Goal: Transaction & Acquisition: Purchase product/service

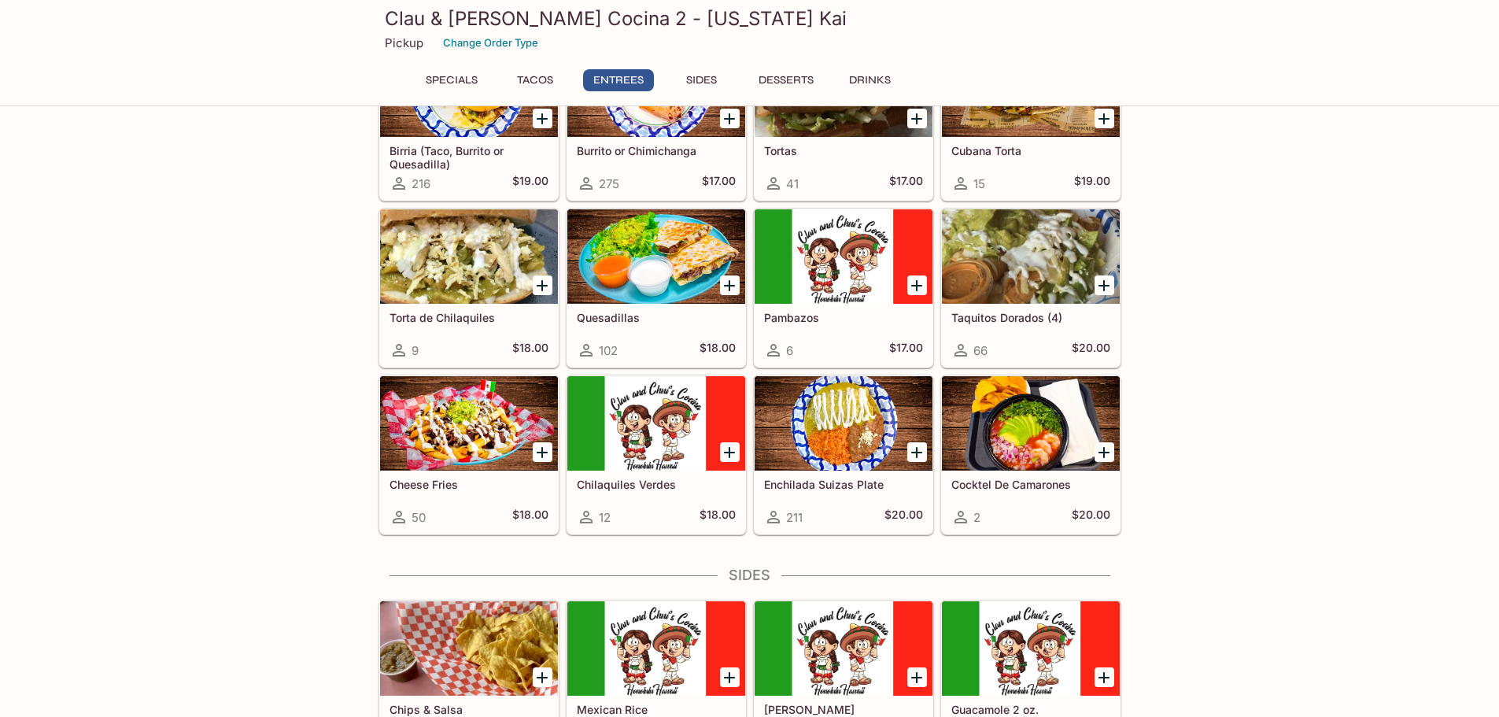
scroll to position [787, 0]
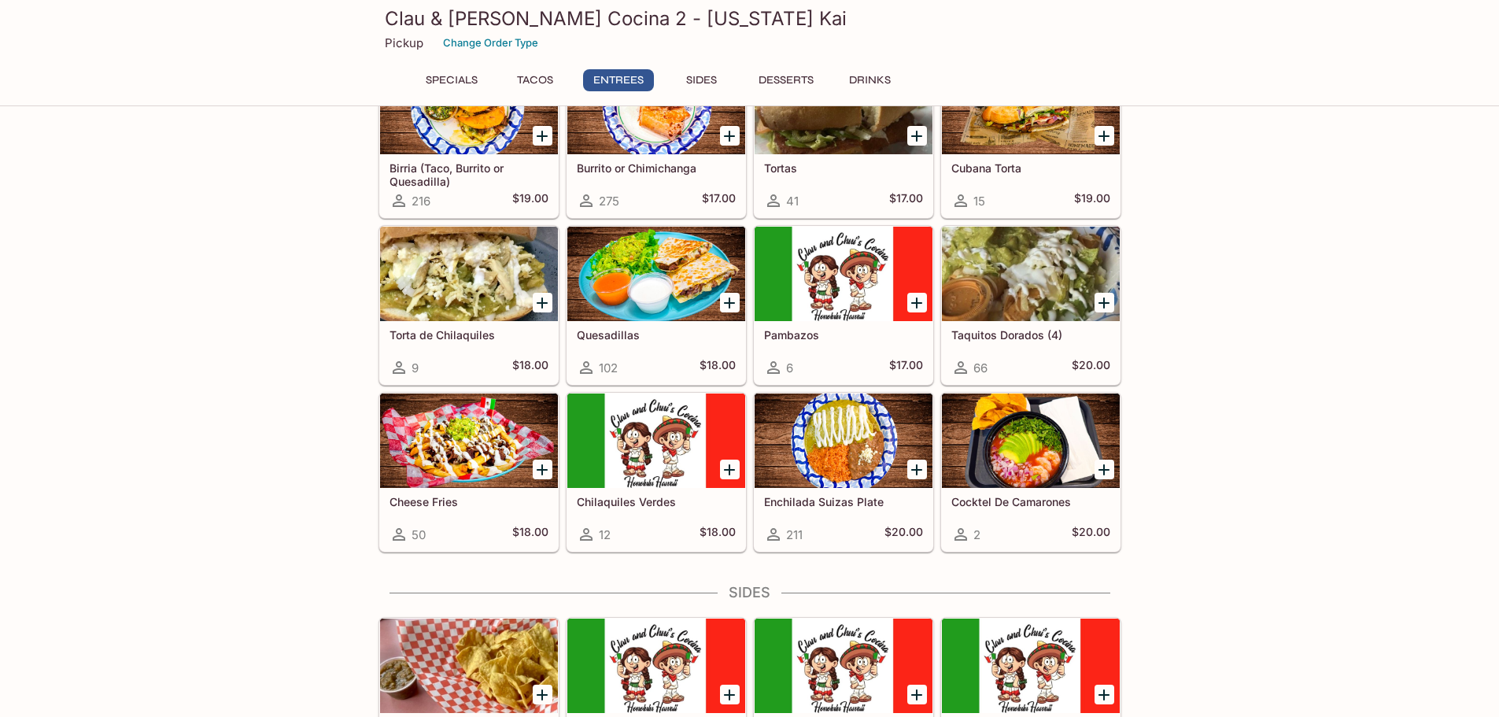
click at [448, 442] on div at bounding box center [469, 440] width 178 height 94
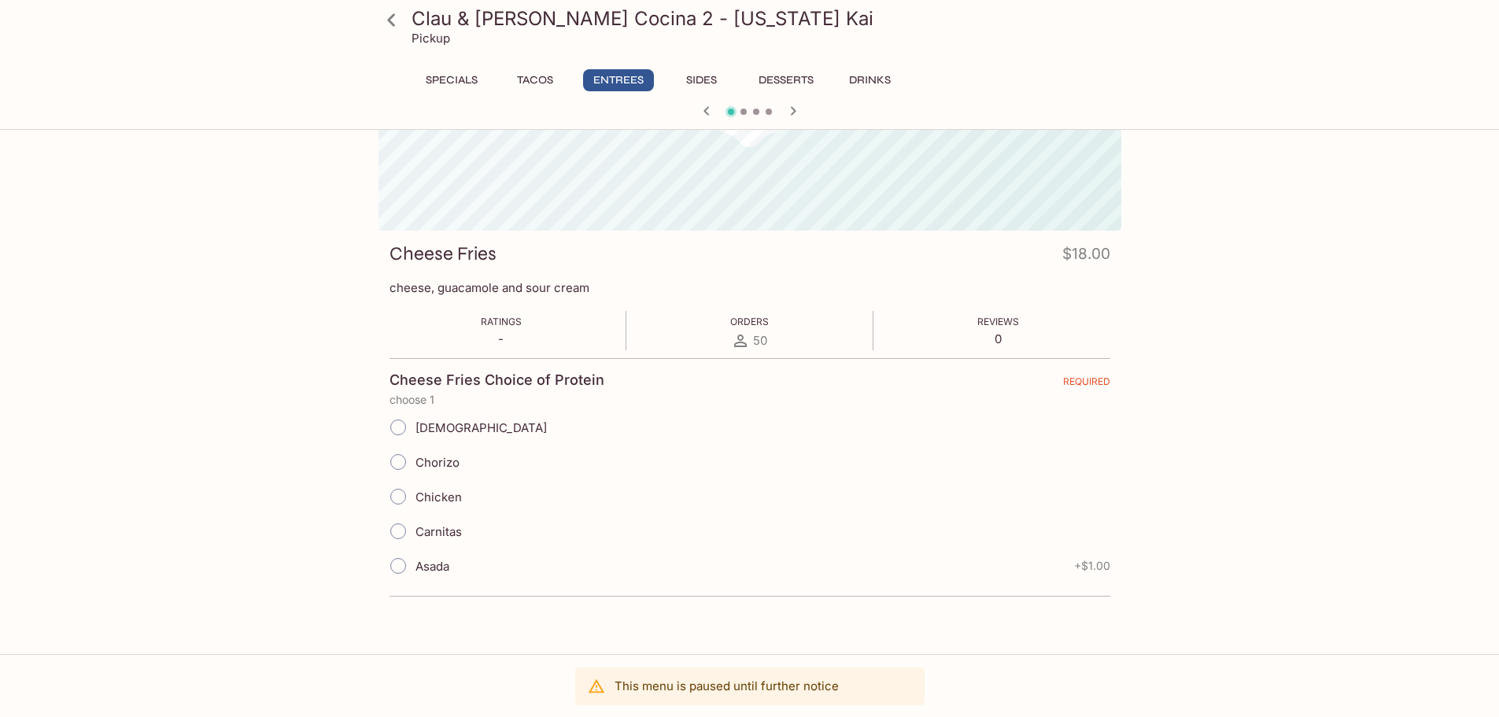
scroll to position [136, 0]
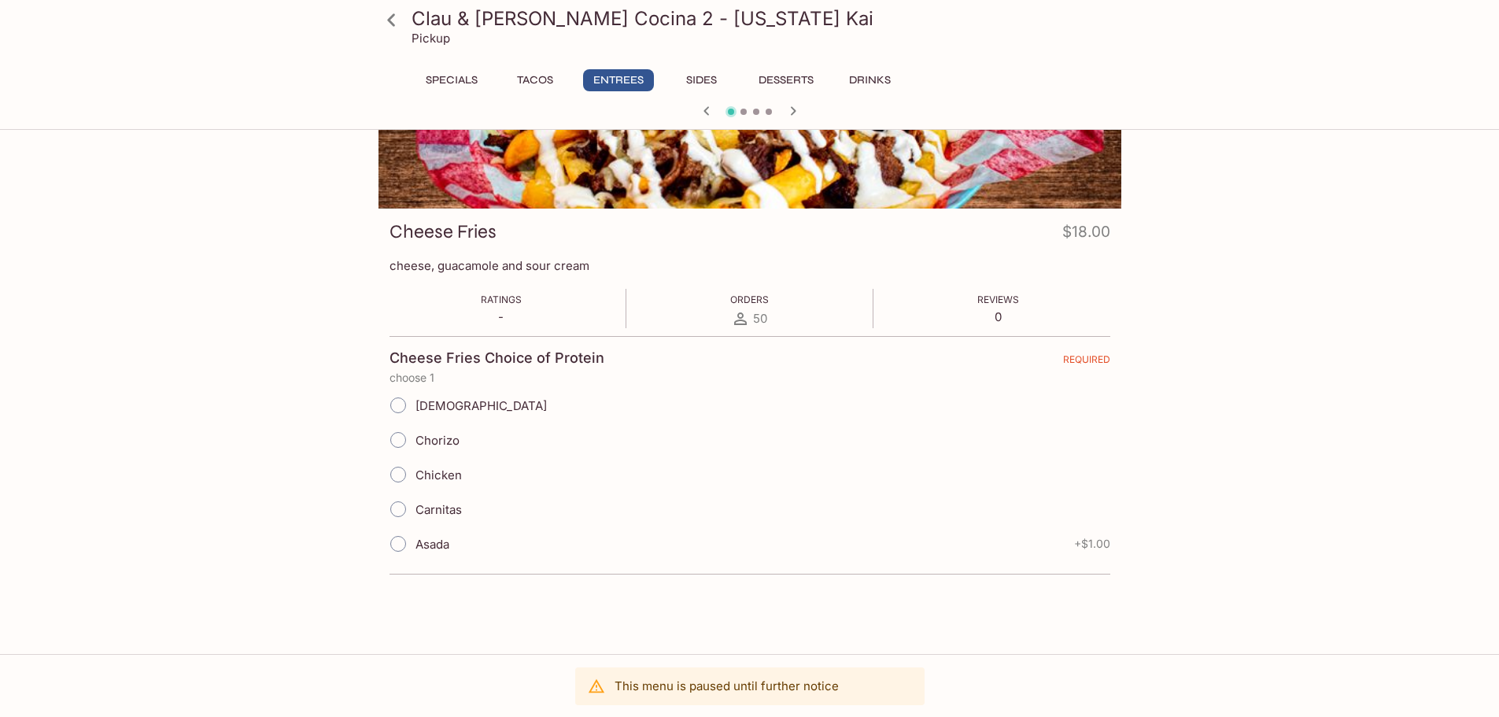
click at [406, 542] on input "Asada" at bounding box center [398, 543] width 33 height 33
radio input "true"
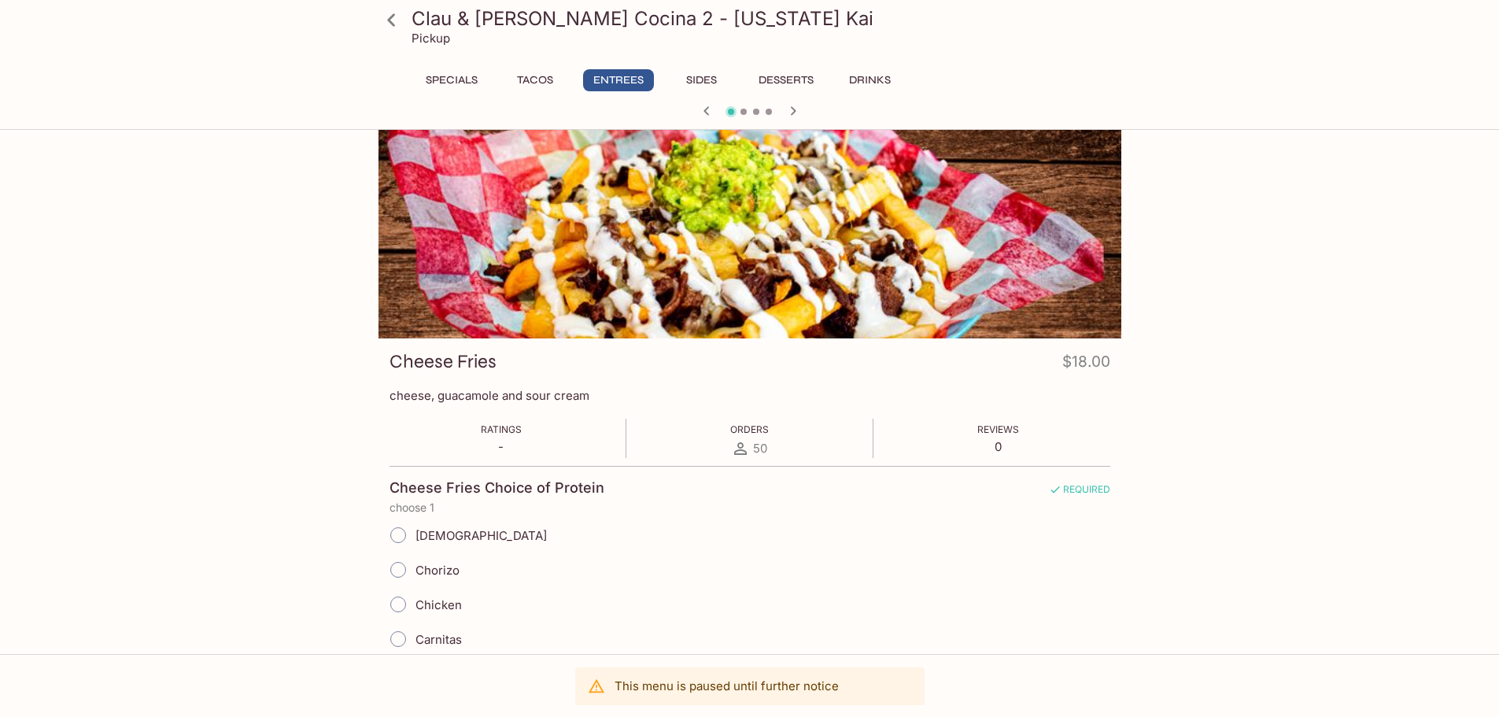
scroll to position [0, 0]
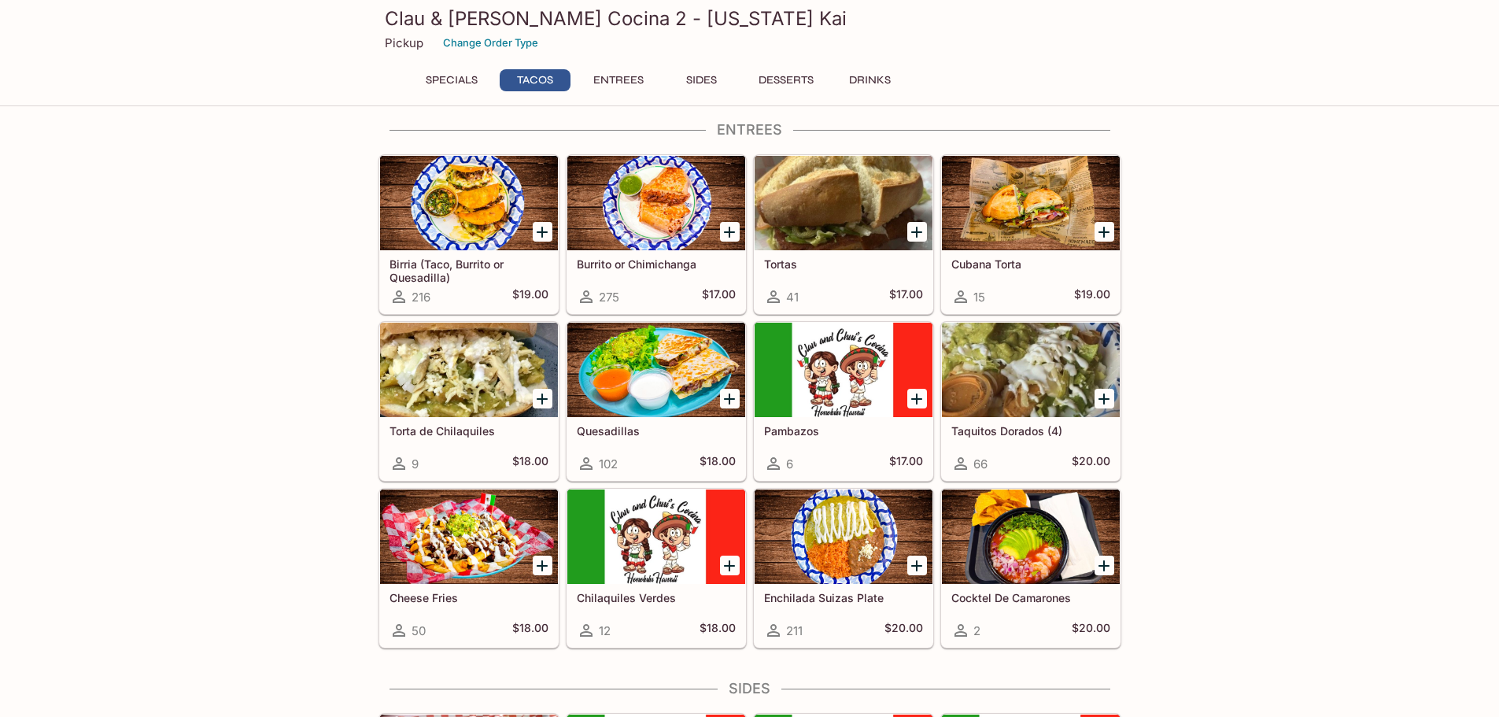
scroll to position [733, 0]
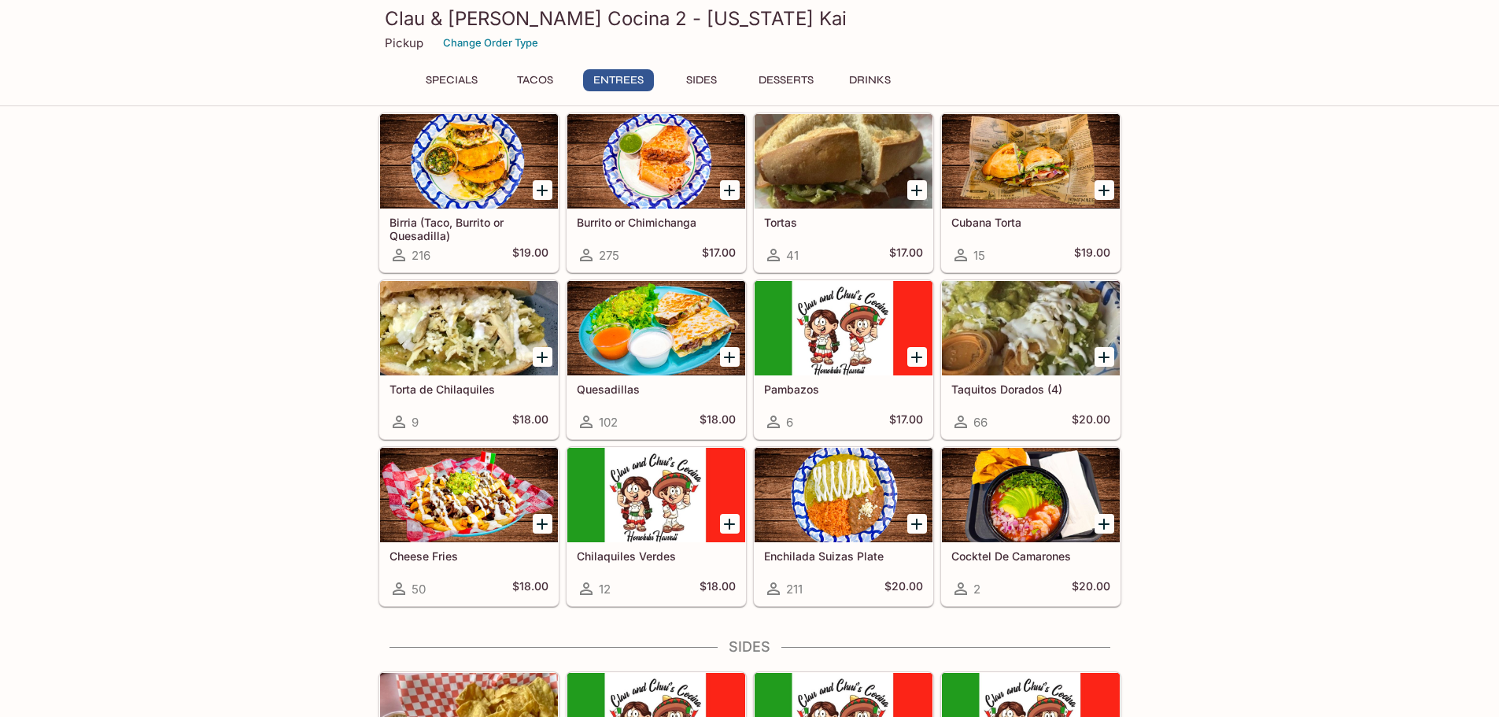
click at [541, 523] on icon "Add Cheese Fries" at bounding box center [542, 524] width 11 height 11
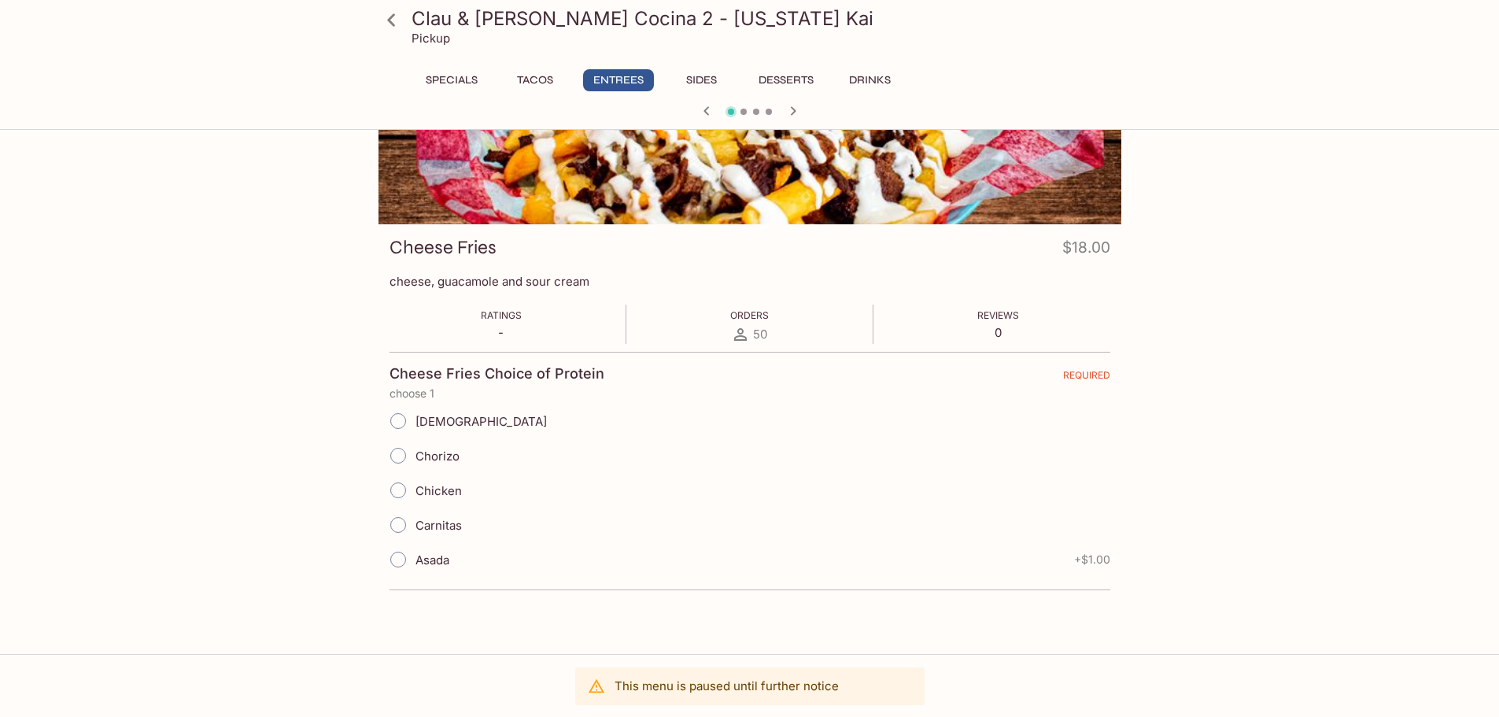
scroll to position [136, 0]
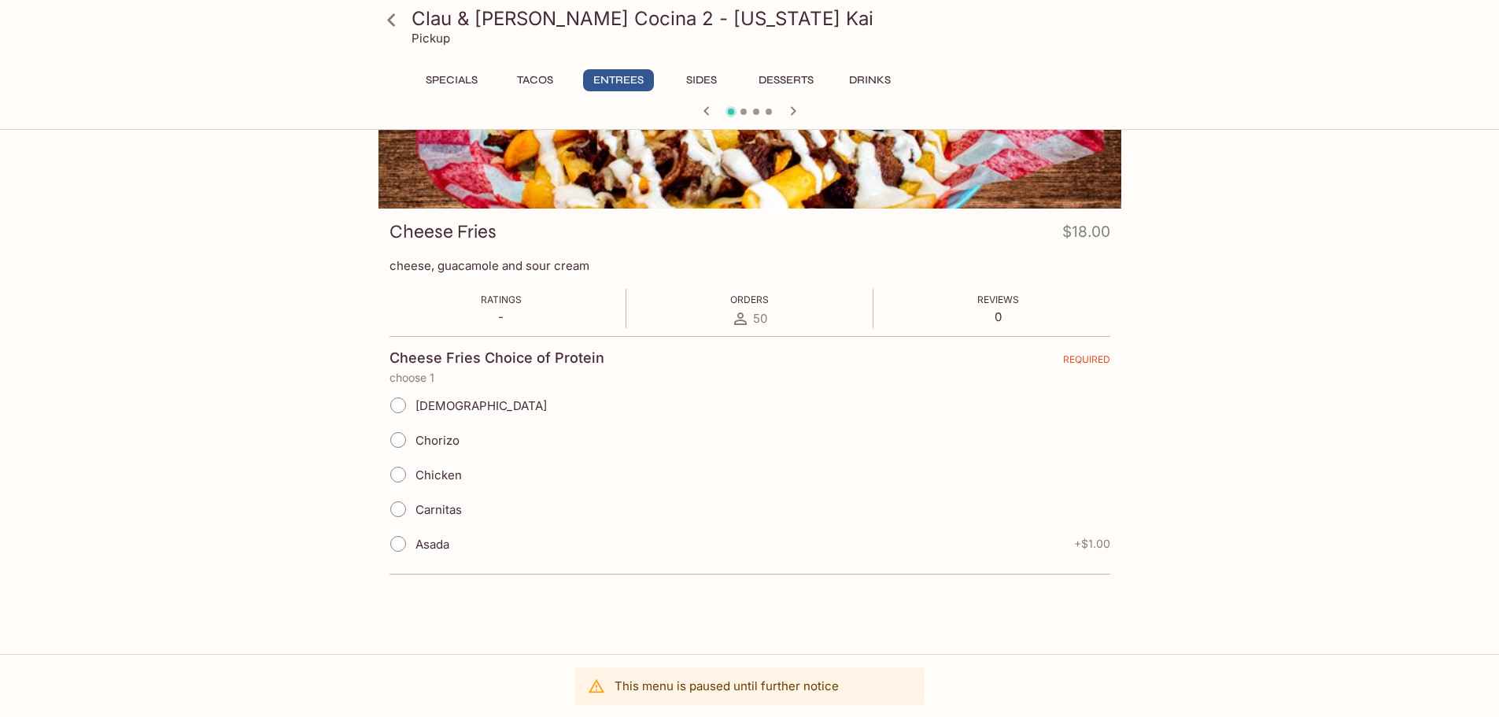
click at [659, 681] on p "This menu is paused until further notice" at bounding box center [727, 685] width 224 height 15
click at [430, 550] on span "Asada" at bounding box center [433, 544] width 34 height 15
click at [415, 550] on input "Asada" at bounding box center [398, 543] width 33 height 33
radio input "true"
click at [660, 637] on div "Taquitos Dorados (4) $20.00 w/ lettuce, sour cream, cheese and salsa Ratings - …" at bounding box center [750, 330] width 756 height 661
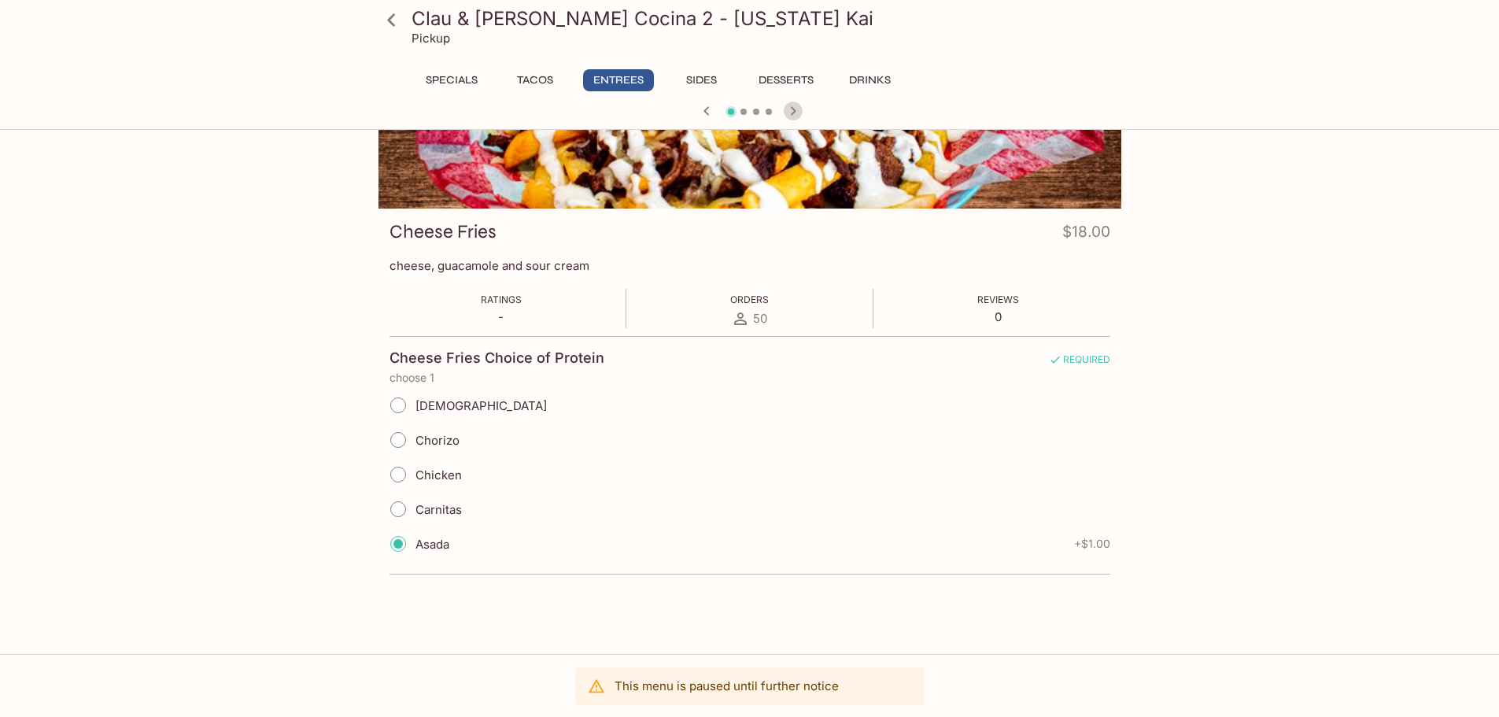
click at [791, 108] on icon "button" at bounding box center [793, 110] width 6 height 9
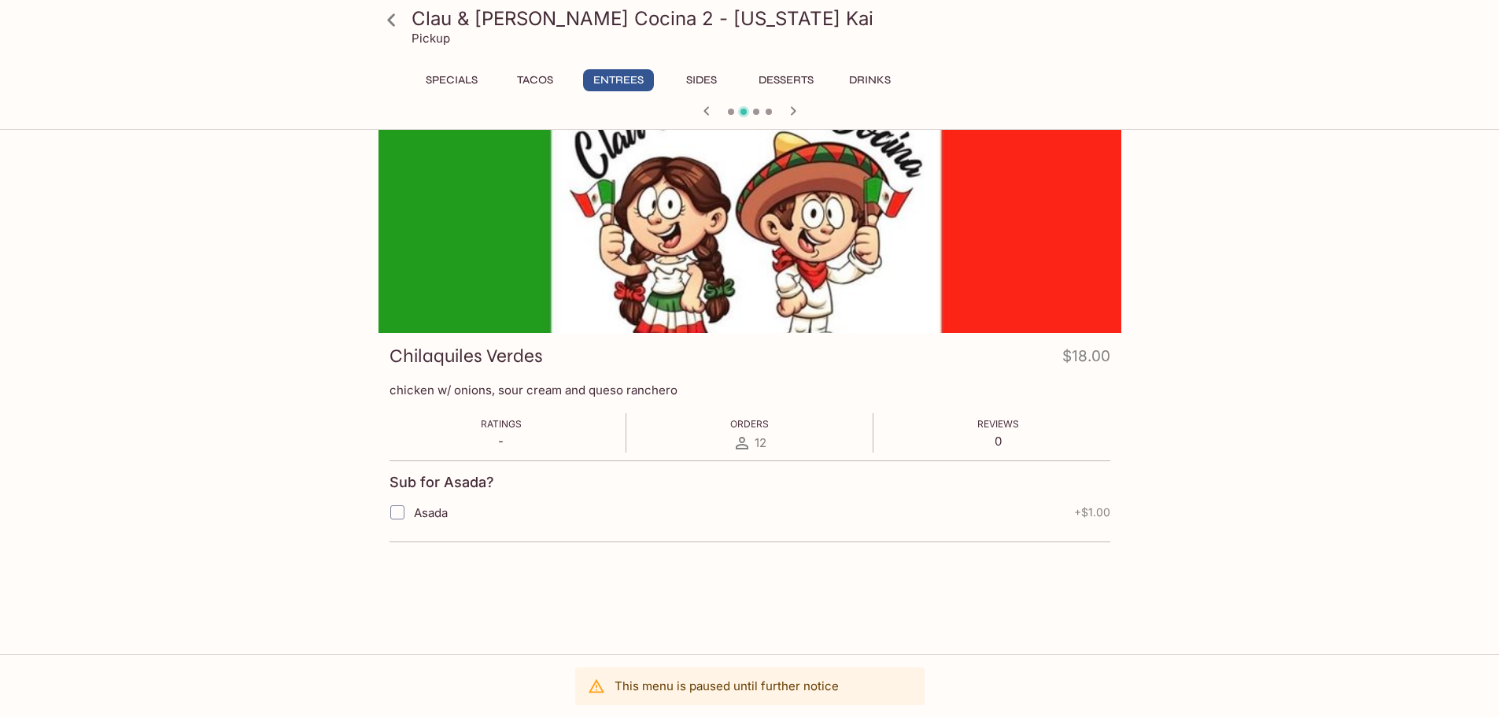
scroll to position [0, 0]
